Goal: Contribute content: Contribute content

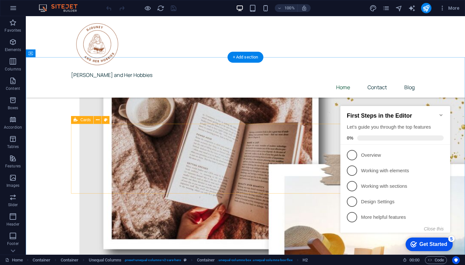
scroll to position [197, 0]
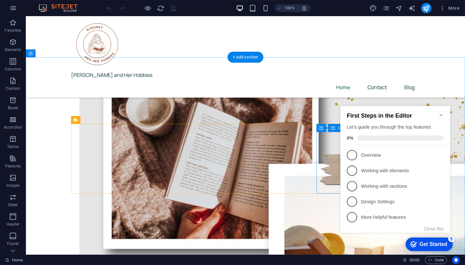
click at [441, 114] on icon "Minimize checklist" at bounding box center [440, 115] width 3 height 2
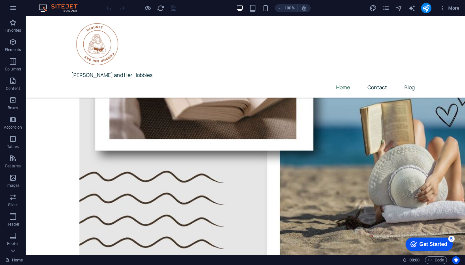
scroll to position [569, 0]
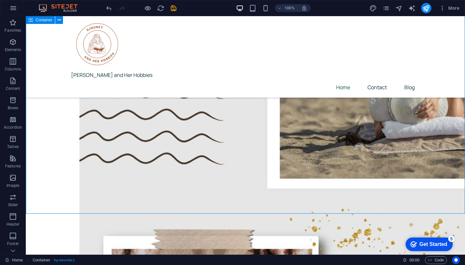
scroll to position [639, 0]
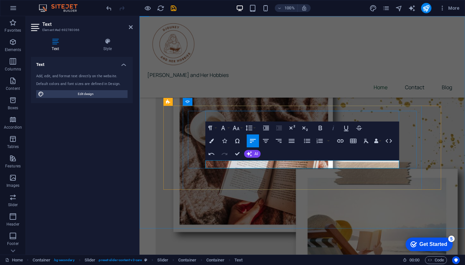
click at [332, 126] on icon "button" at bounding box center [333, 128] width 8 height 8
click at [265, 140] on icon "button" at bounding box center [266, 141] width 8 height 8
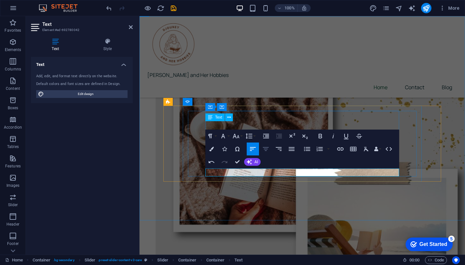
click at [269, 149] on icon "button" at bounding box center [266, 149] width 8 height 8
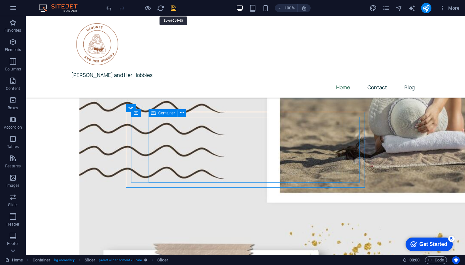
click at [174, 7] on icon "save" at bounding box center [173, 8] width 7 height 7
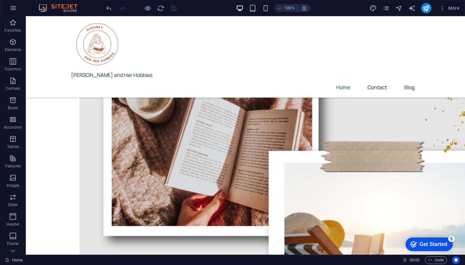
scroll to position [868, 0]
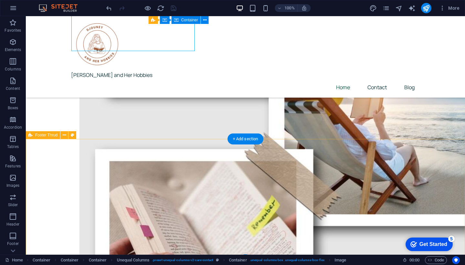
scroll to position [1002, 0]
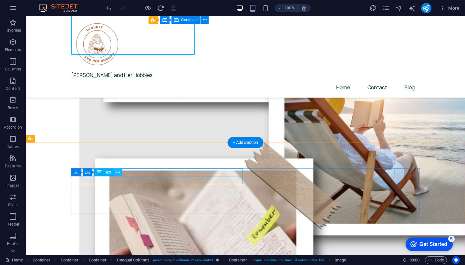
click at [118, 173] on icon at bounding box center [118, 172] width 4 height 7
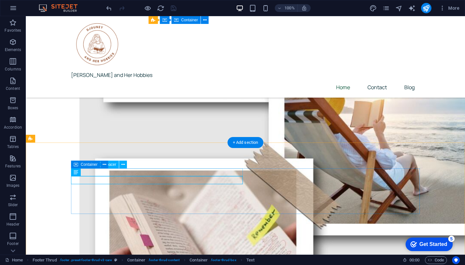
click at [76, 164] on icon at bounding box center [76, 164] width 5 height 8
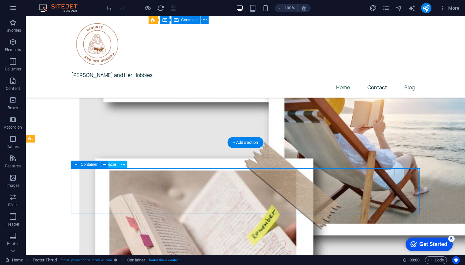
click at [76, 164] on icon at bounding box center [76, 164] width 5 height 8
click at [104, 165] on icon at bounding box center [105, 164] width 4 height 7
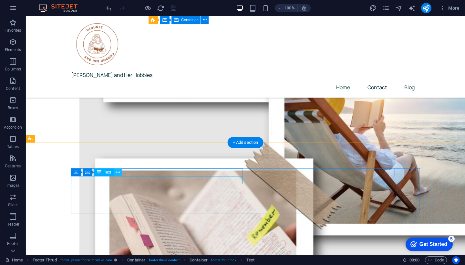
click at [117, 175] on icon at bounding box center [118, 172] width 4 height 7
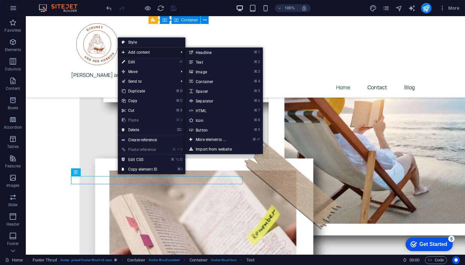
click at [144, 51] on span "Add content" at bounding box center [147, 52] width 58 height 10
click at [206, 70] on link "⌘ 3 Image" at bounding box center [211, 72] width 53 height 10
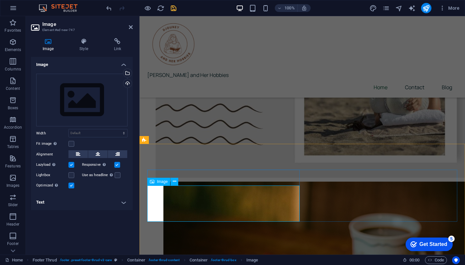
click at [127, 82] on div "Upload" at bounding box center [127, 84] width 10 height 10
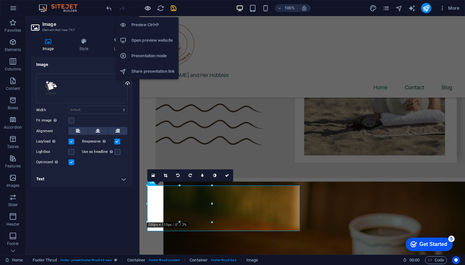
click at [149, 6] on icon "button" at bounding box center [147, 8] width 7 height 7
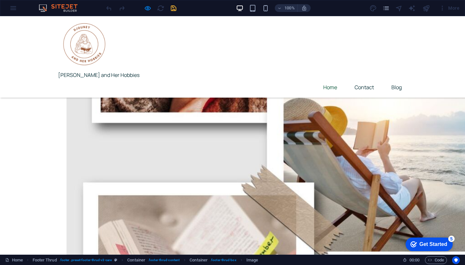
scroll to position [1027, 0]
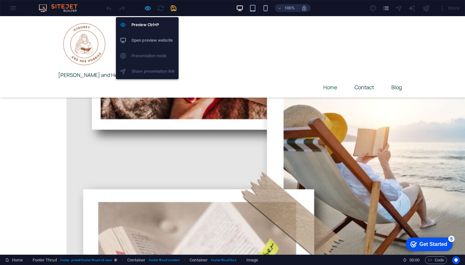
click at [147, 7] on icon "button" at bounding box center [147, 8] width 7 height 7
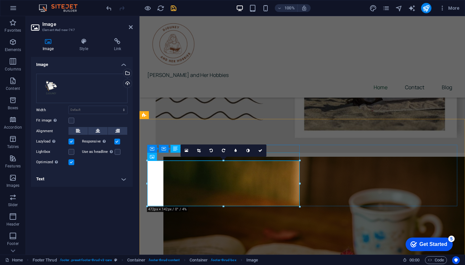
click at [191, 157] on div "16:10 16:9 4:3 1:1 1:2 0" at bounding box center [223, 150] width 86 height 12
click at [112, 219] on div "Image Drag files here, click to choose files or select files from Files or our …" at bounding box center [82, 153] width 102 height 192
click at [258, 151] on icon at bounding box center [260, 150] width 4 height 4
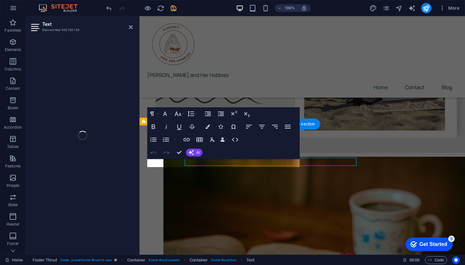
scroll to position [1020, 0]
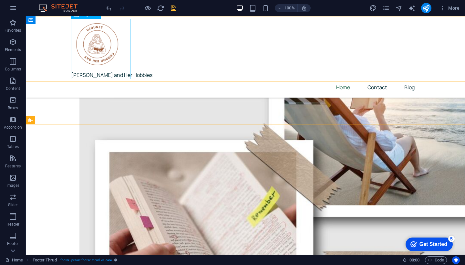
click at [98, 37] on div "[PERSON_NAME] and Her Hobbies" at bounding box center [245, 49] width 349 height 61
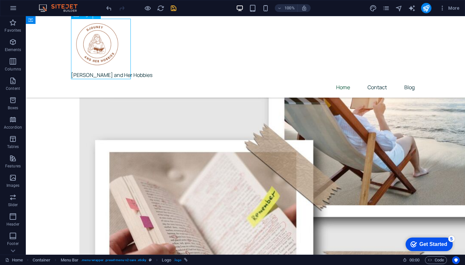
click at [98, 37] on div "[PERSON_NAME] and Her Hobbies" at bounding box center [245, 49] width 349 height 61
select select "px"
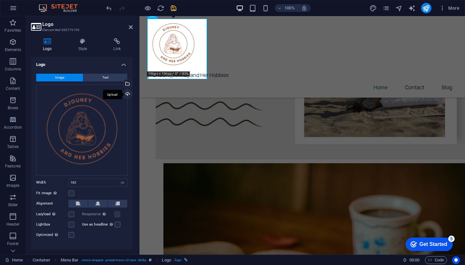
click at [126, 92] on div "Upload" at bounding box center [127, 95] width 10 height 10
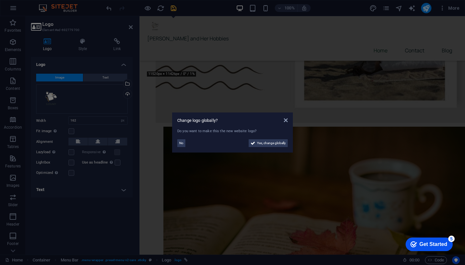
scroll to position [984, 0]
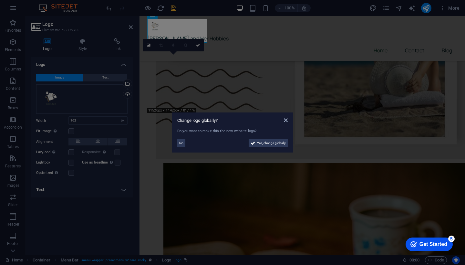
click at [198, 44] on aside "Change logo globally? Do you want to make this the new website logo? No Yes, ch…" at bounding box center [232, 132] width 465 height 265
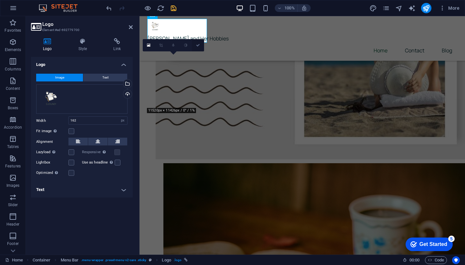
click at [198, 45] on icon at bounding box center [198, 45] width 4 height 4
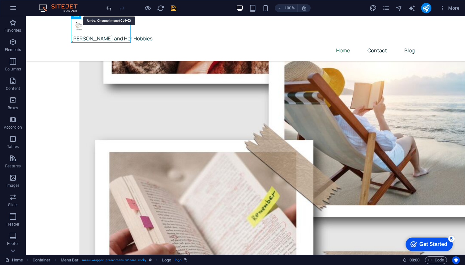
click at [110, 9] on icon "undo" at bounding box center [108, 8] width 7 height 7
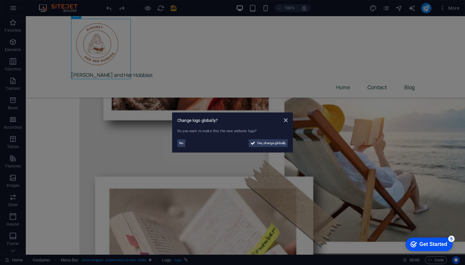
click at [125, 123] on aside "Change logo globally? Do you want to make this the new website logo? No Yes, ch…" at bounding box center [232, 132] width 465 height 265
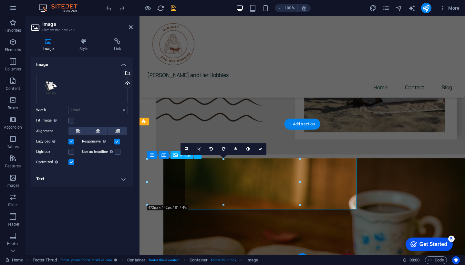
scroll to position [1020, 0]
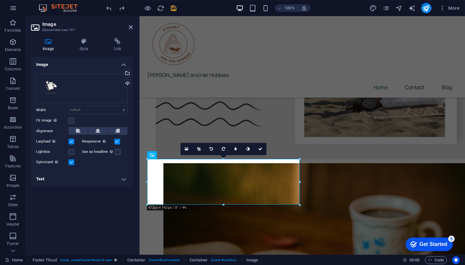
click at [118, 208] on div "Image Drag files here, click to choose files or select files from Files or our …" at bounding box center [82, 153] width 102 height 192
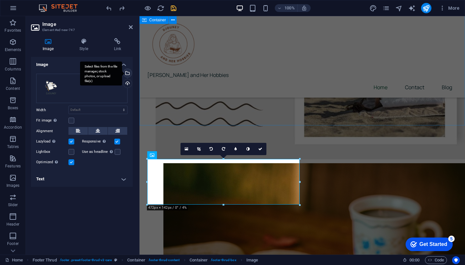
click at [130, 75] on div "Select files from the file manager, stock photos, or upload file(s)" at bounding box center [127, 74] width 10 height 10
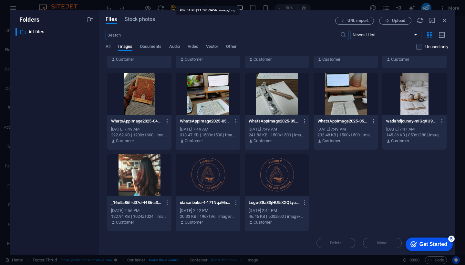
scroll to position [228, 0]
click at [214, 177] on div at bounding box center [208, 175] width 64 height 42
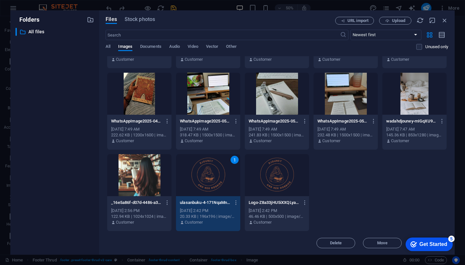
click at [225, 180] on div "1" at bounding box center [208, 175] width 64 height 42
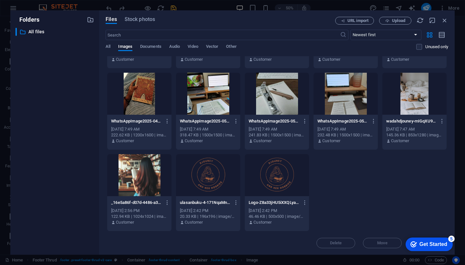
click at [225, 180] on div at bounding box center [208, 175] width 64 height 42
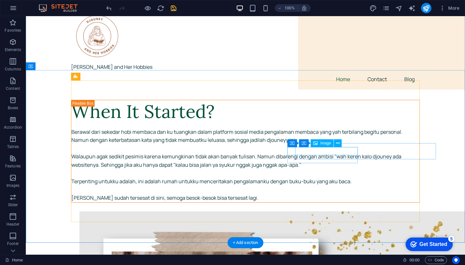
scroll to position [12, 0]
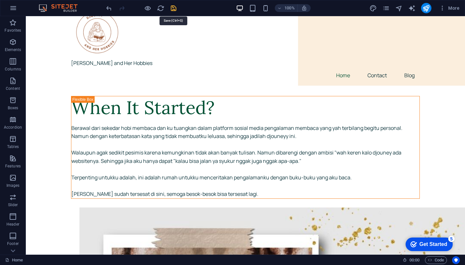
click at [174, 10] on icon "save" at bounding box center [173, 8] width 7 height 7
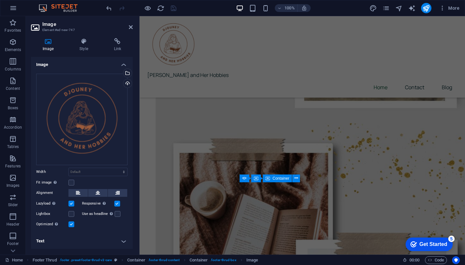
scroll to position [568, 0]
click at [427, 8] on icon "publish" at bounding box center [425, 8] width 7 height 7
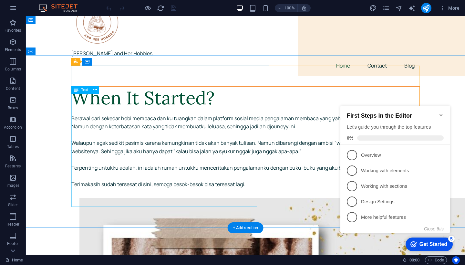
scroll to position [28, 0]
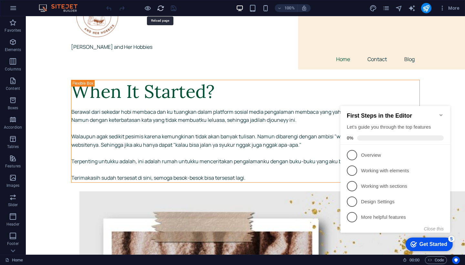
click at [161, 9] on icon "reload" at bounding box center [160, 8] width 7 height 7
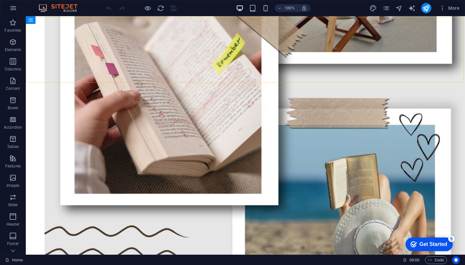
scroll to position [1227, 0]
click at [174, 9] on div at bounding box center [141, 8] width 72 height 10
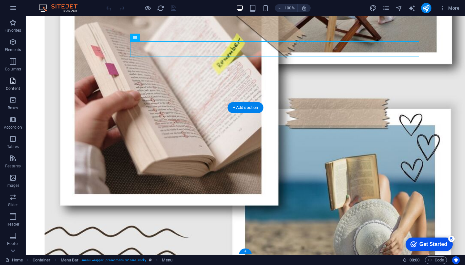
click at [12, 85] on span "Content" at bounding box center [13, 84] width 26 height 15
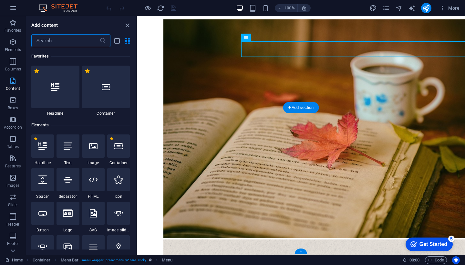
click at [12, 85] on span "Content" at bounding box center [13, 84] width 26 height 15
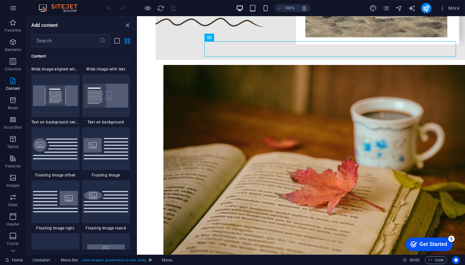
scroll to position [1296, 0]
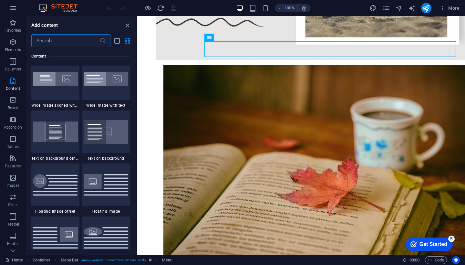
click at [76, 40] on input "text" at bounding box center [65, 40] width 68 height 13
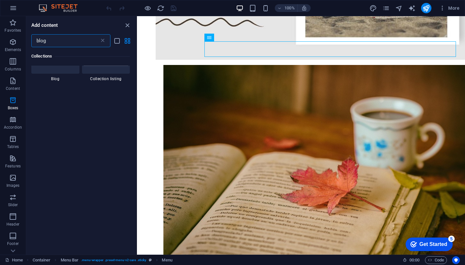
scroll to position [50, 0]
type input "blog"
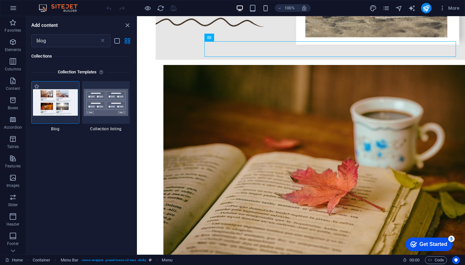
scroll to position [0, 0]
click at [57, 110] on img at bounding box center [55, 102] width 45 height 26
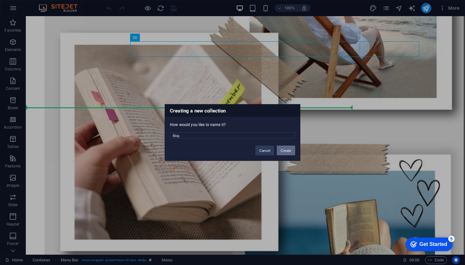
click at [289, 151] on button "Create" at bounding box center [286, 151] width 18 height 10
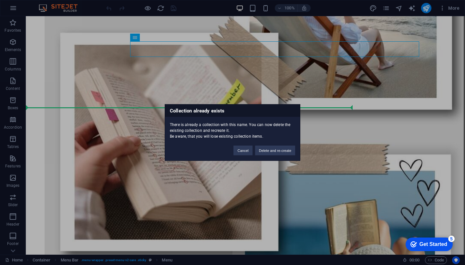
click at [289, 151] on button "Delete and re-create" at bounding box center [275, 151] width 40 height 10
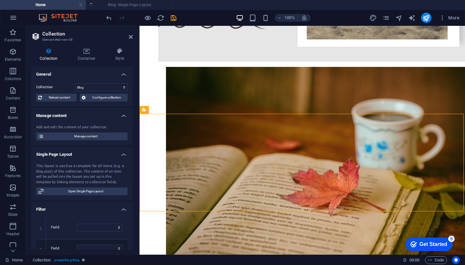
select select "columns.publishing_date_DESC"
select select "columns.status"
select select "columns.publishing_date"
select select "past"
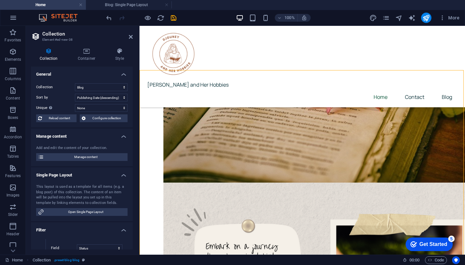
scroll to position [1220, 0]
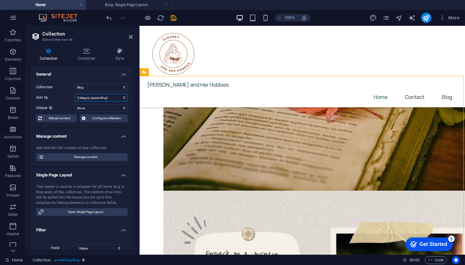
select select "columns.category_ASC"
select select "columns.status"
select select "columns.publishing_date"
select select "past"
select select "columns.category"
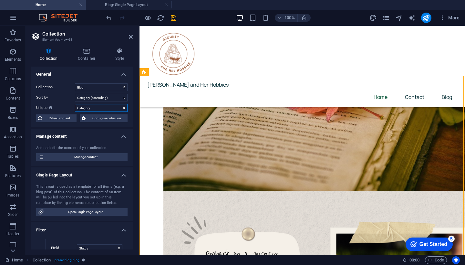
select select "columns.category_ASC"
select select "columns.category"
select select "columns.status"
select select "columns.publishing_date"
select select "past"
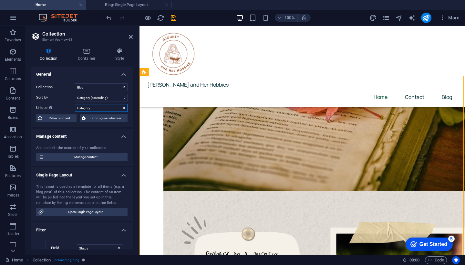
select select "columns.author"
select select "columns.category_ASC"
select select "columns.author"
select select "columns.status"
select select "columns.publishing_date"
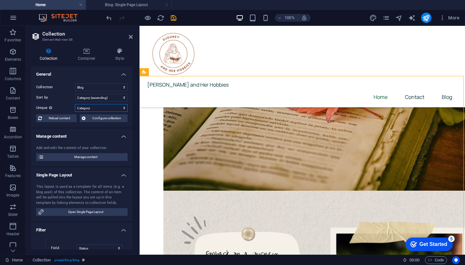
select select "past"
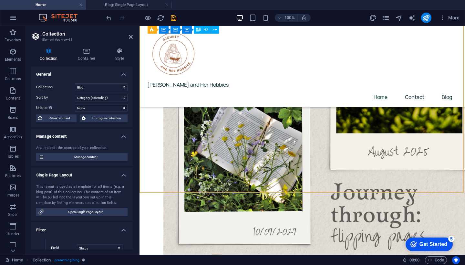
scroll to position [1482, 0]
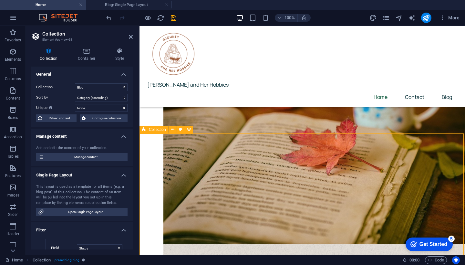
scroll to position [1162, 0]
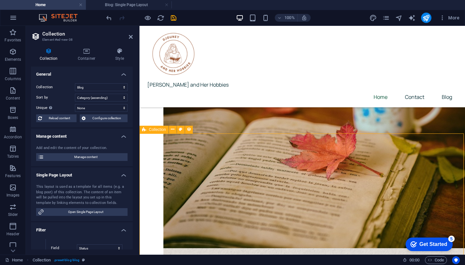
click at [173, 129] on icon at bounding box center [173, 129] width 4 height 7
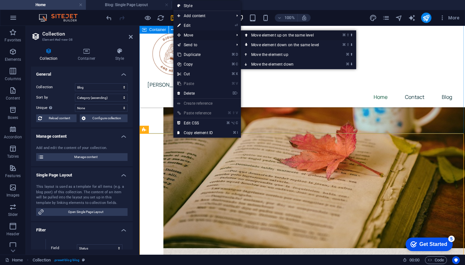
click at [260, 34] on link "⌘ ⇧ ⬆ Move element up on the same level" at bounding box center [286, 35] width 91 height 10
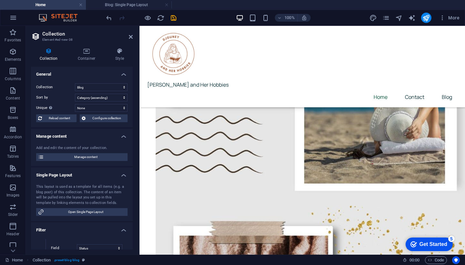
scroll to position [495, 0]
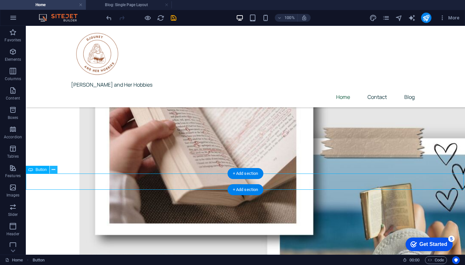
click at [54, 170] on icon at bounding box center [54, 169] width 4 height 7
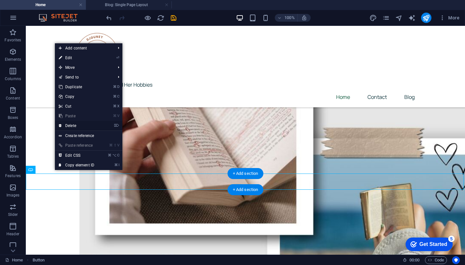
click at [81, 125] on link "⌦ Delete" at bounding box center [76, 126] width 43 height 10
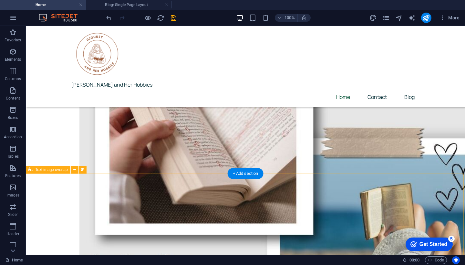
click at [75, 170] on icon at bounding box center [75, 169] width 4 height 7
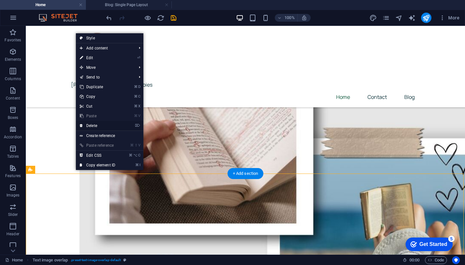
click at [102, 127] on link "⌦ Delete" at bounding box center [97, 126] width 43 height 10
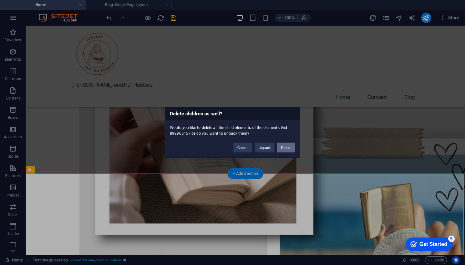
drag, startPoint x: 280, startPoint y: 150, endPoint x: 255, endPoint y: 127, distance: 35.0
click at [280, 150] on button "Delete" at bounding box center [286, 148] width 18 height 10
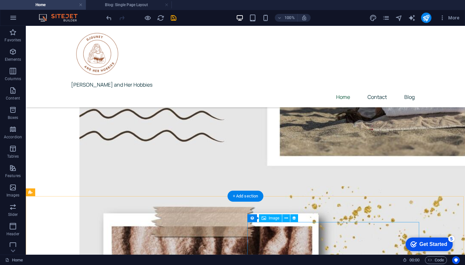
scroll to position [676, 0]
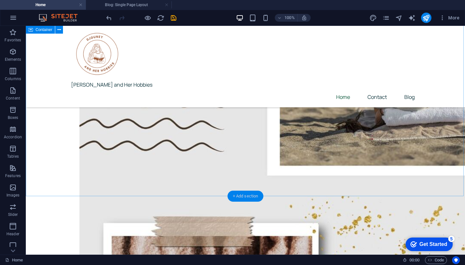
click at [247, 197] on div "+ Add section" at bounding box center [246, 195] width 36 height 11
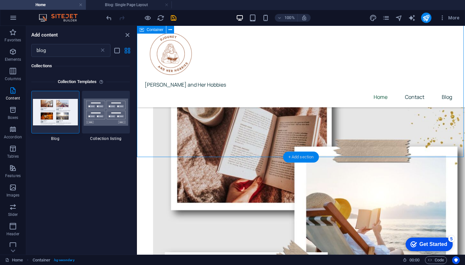
click at [306, 156] on div "+ Add section" at bounding box center [301, 156] width 36 height 11
click at [103, 49] on icon at bounding box center [102, 50] width 6 height 6
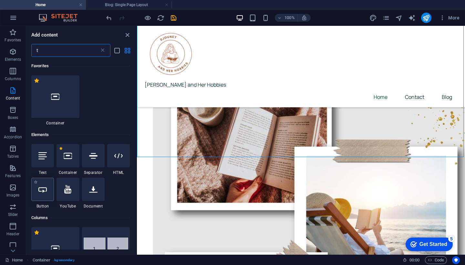
type input "t"
click at [46, 193] on div at bounding box center [42, 189] width 23 height 23
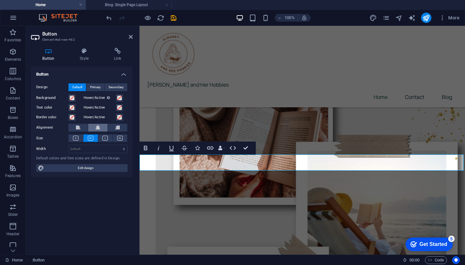
click at [97, 128] on icon at bounding box center [98, 128] width 5 height 8
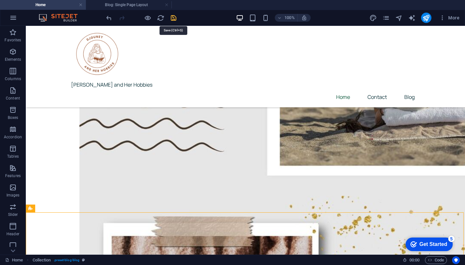
click at [174, 19] on icon "save" at bounding box center [173, 17] width 7 height 7
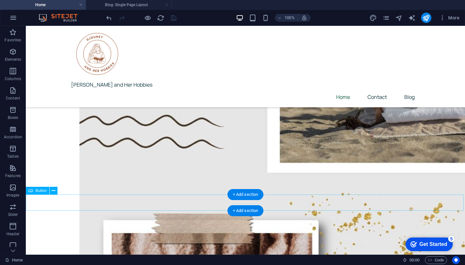
scroll to position [677, 0]
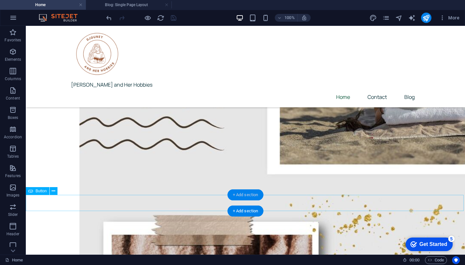
click at [247, 192] on div "+ Add section" at bounding box center [246, 194] width 36 height 11
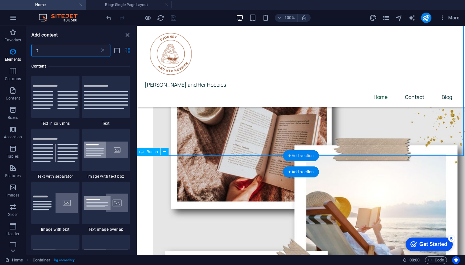
scroll to position [432, 0]
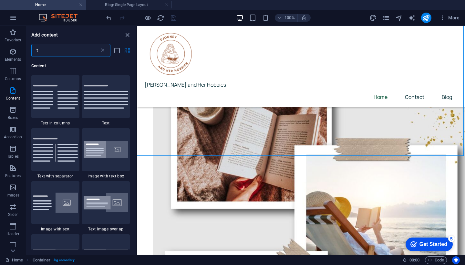
click at [81, 54] on input "t" at bounding box center [65, 50] width 68 height 13
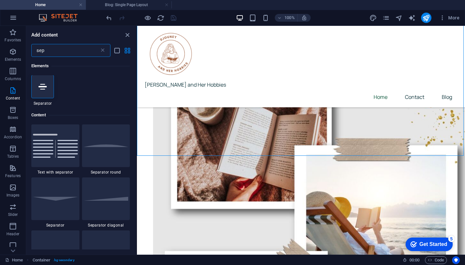
scroll to position [0, 0]
type input "sep"
click at [40, 85] on icon at bounding box center [42, 87] width 8 height 8
select select "%"
select select "px"
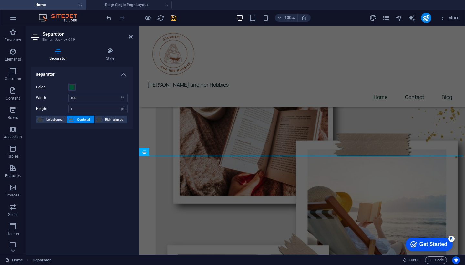
click at [121, 173] on div "separator Color Width 100 px rem % vh vw Height 1 px rem vh vw Left aligned Cen…" at bounding box center [82, 157] width 102 height 183
click at [174, 19] on icon "save" at bounding box center [173, 17] width 7 height 7
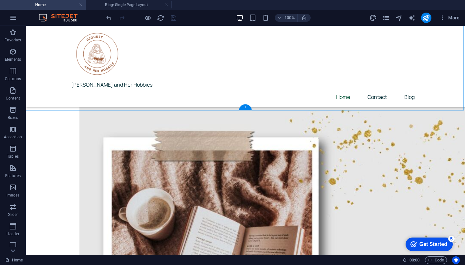
scroll to position [766, 0]
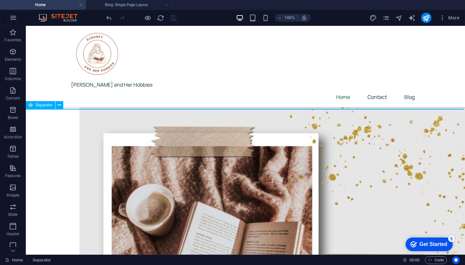
select select "%"
select select "px"
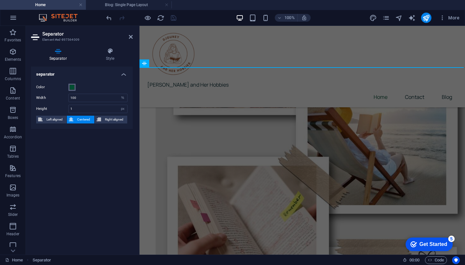
click at [75, 87] on button "Color" at bounding box center [71, 87] width 7 height 7
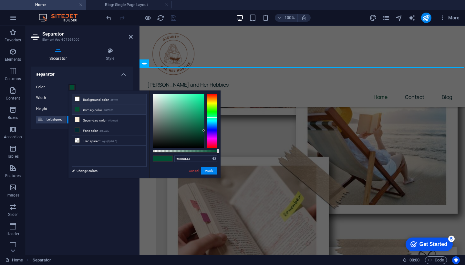
click at [79, 96] on span at bounding box center [77, 98] width 5 height 5
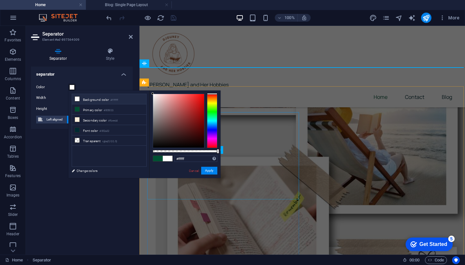
click at [158, 159] on span at bounding box center [158, 158] width 10 height 5
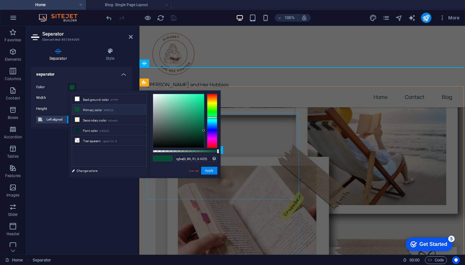
click at [154, 151] on div at bounding box center [185, 151] width 65 height 3
type input "rgba(0, 80, 51, 0)"
drag, startPoint x: 154, startPoint y: 151, endPoint x: 132, endPoint y: 155, distance: 22.9
click at [132, 155] on div "less Background color #ffffff Primary color #005033 Secondary color #fbeedd Fon…" at bounding box center [144, 133] width 152 height 87
click at [101, 219] on div "separator Color Width 100 px rem % vh vw Height 1 px rem vh vw Left aligned Cen…" at bounding box center [82, 157] width 102 height 183
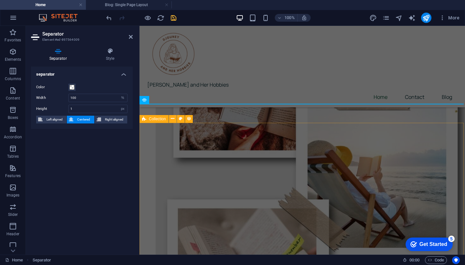
scroll to position [721, 0]
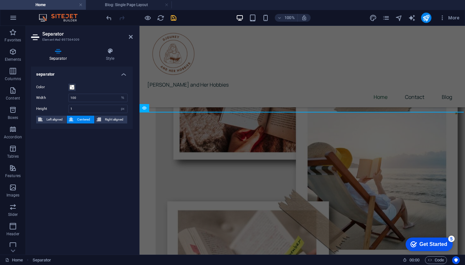
click at [100, 195] on div "separator Color Width 100 px rem % vh vw Height 1 px rem vh vw Left aligned Cen…" at bounding box center [82, 157] width 102 height 183
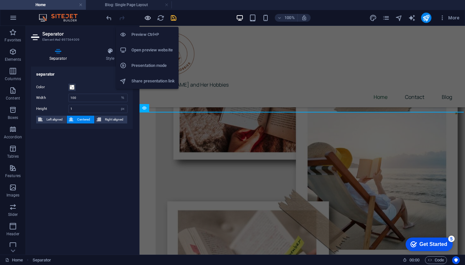
click at [147, 15] on icon "button" at bounding box center [147, 17] width 7 height 7
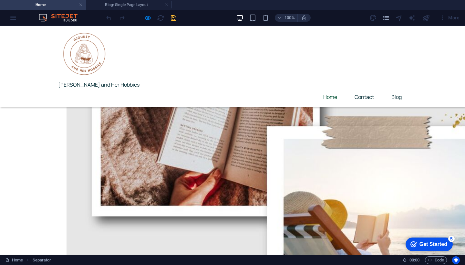
scroll to position [249, 0]
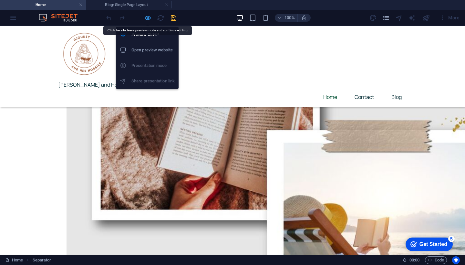
click at [146, 18] on icon "button" at bounding box center [147, 17] width 7 height 7
select select "%"
select select "px"
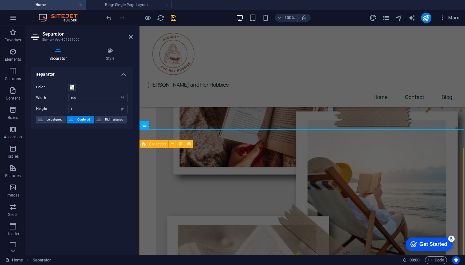
scroll to position [704, 0]
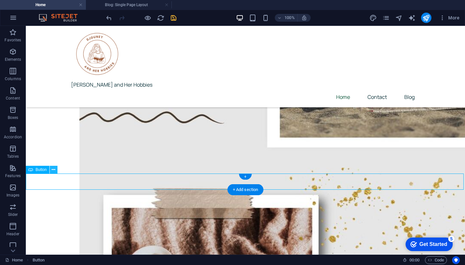
click at [51, 169] on button at bounding box center [54, 170] width 8 height 8
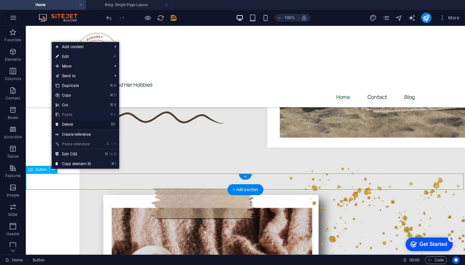
click at [76, 124] on link "⌦ Delete" at bounding box center [73, 124] width 43 height 10
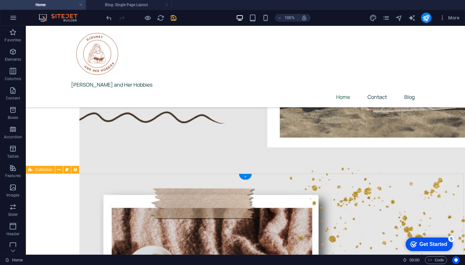
click at [248, 175] on div "+" at bounding box center [245, 177] width 13 height 6
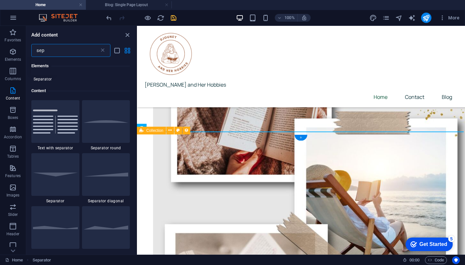
scroll to position [49, 0]
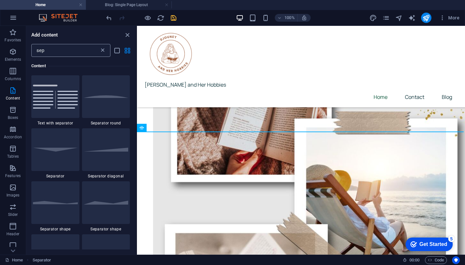
click at [103, 50] on icon at bounding box center [102, 50] width 6 height 6
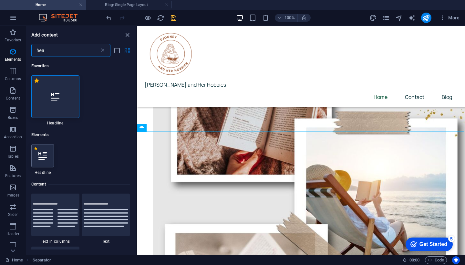
scroll to position [0, 0]
type input "hea"
click at [44, 167] on div "1 Star Headline" at bounding box center [42, 159] width 23 height 31
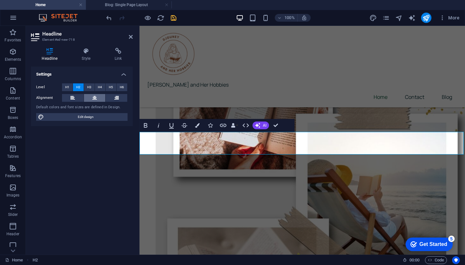
click at [95, 96] on icon at bounding box center [94, 98] width 5 height 8
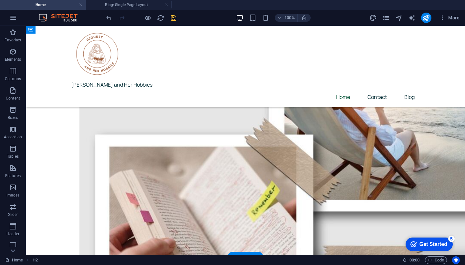
scroll to position [1035, 0]
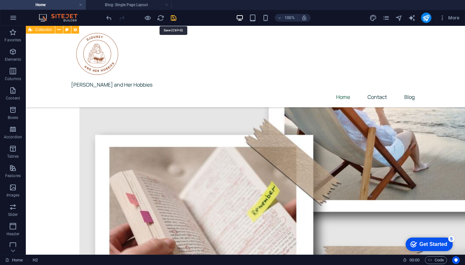
click at [174, 19] on icon "save" at bounding box center [173, 17] width 7 height 7
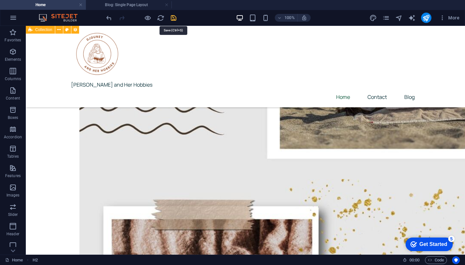
select select "%"
select select "px"
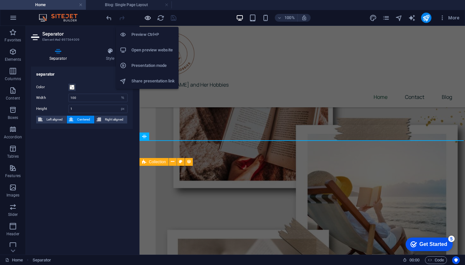
click at [148, 19] on icon "button" at bounding box center [147, 17] width 7 height 7
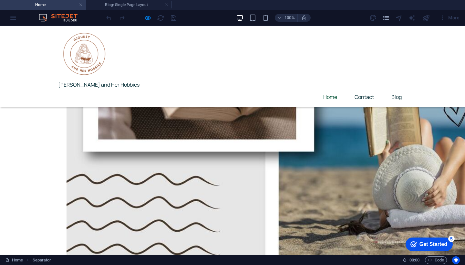
scroll to position [1324, 0]
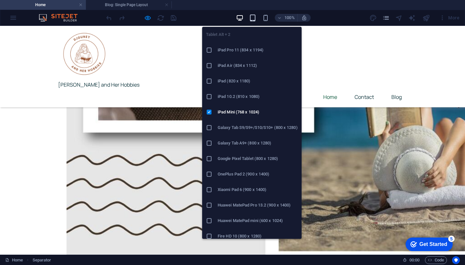
click at [253, 19] on icon "button" at bounding box center [252, 17] width 7 height 7
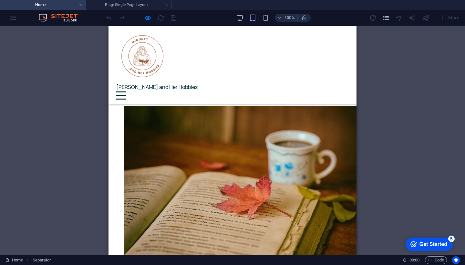
scroll to position [886, 0]
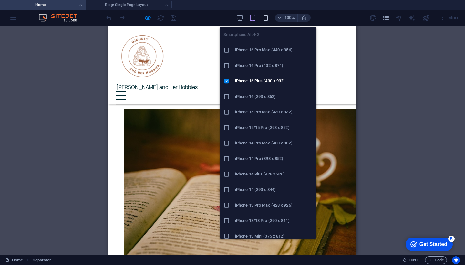
click at [265, 20] on icon "button" at bounding box center [265, 17] width 7 height 7
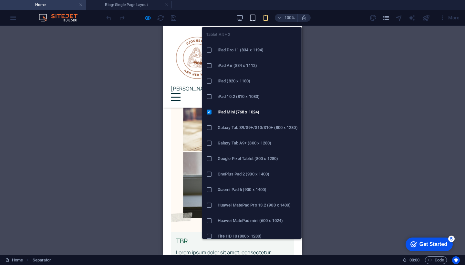
click at [252, 19] on icon "button" at bounding box center [252, 17] width 7 height 7
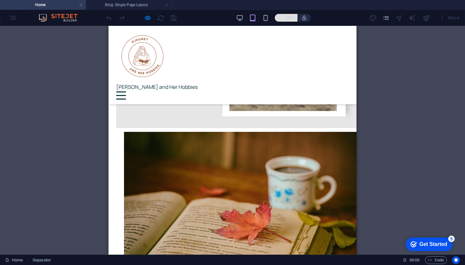
click at [289, 15] on h6 "100%" at bounding box center [289, 18] width 10 height 8
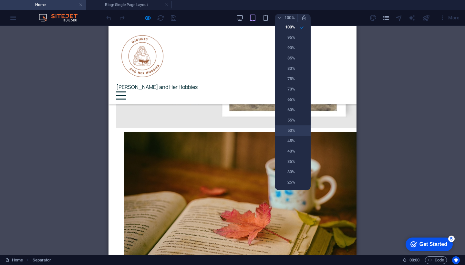
click at [291, 132] on h6 "50%" at bounding box center [287, 131] width 16 height 8
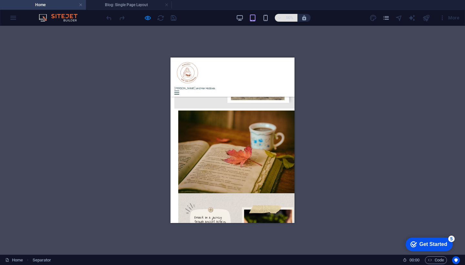
click at [281, 18] on icon "button" at bounding box center [279, 18] width 5 height 4
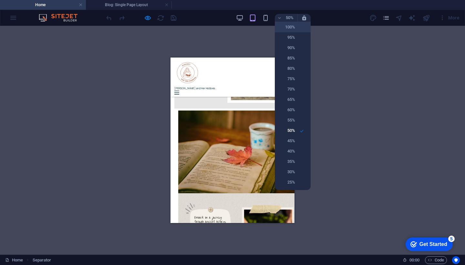
click at [285, 28] on h6 "100%" at bounding box center [287, 27] width 16 height 8
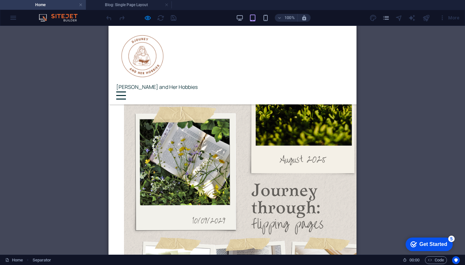
scroll to position [1176, 0]
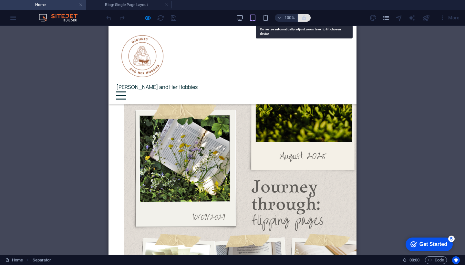
click at [306, 20] on icon "button" at bounding box center [304, 18] width 6 height 6
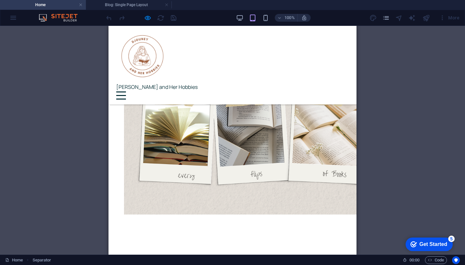
scroll to position [1259, 0]
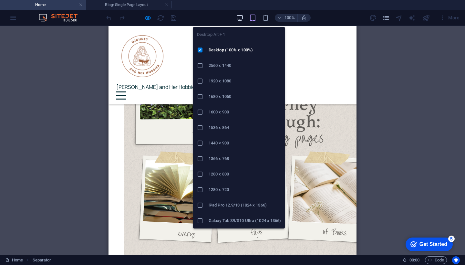
click at [241, 18] on icon "button" at bounding box center [239, 17] width 7 height 7
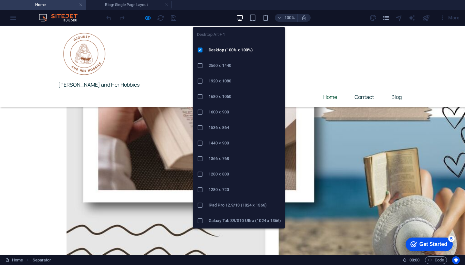
scroll to position [739, 0]
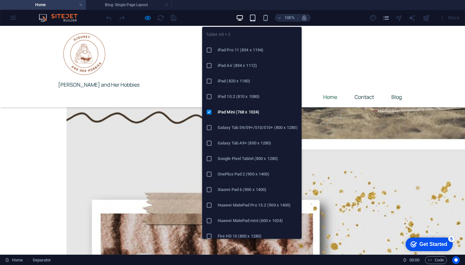
click at [254, 17] on icon "button" at bounding box center [252, 17] width 7 height 7
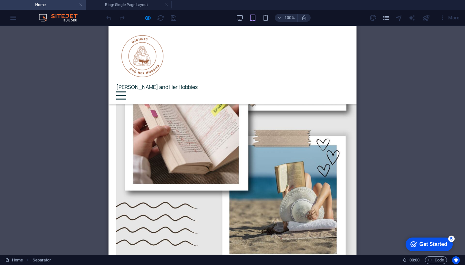
scroll to position [724, 0]
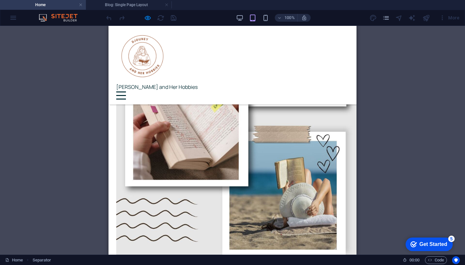
click at [395, 67] on div "Menu Bar Container Menu Container Footer Thrud Collection Collection item Image…" at bounding box center [232, 140] width 465 height 228
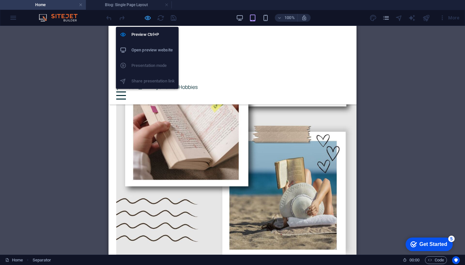
click at [147, 20] on icon "button" at bounding box center [147, 17] width 7 height 7
select select "%"
select select "px"
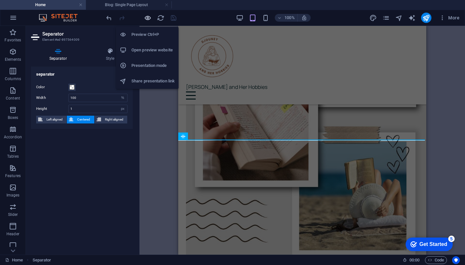
scroll to position [844, 0]
